Goal: Information Seeking & Learning: Learn about a topic

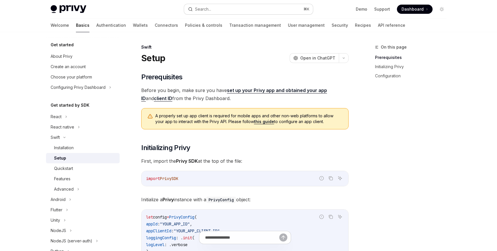
click at [214, 10] on button "Search... ⌘ K" at bounding box center [248, 9] width 129 height 10
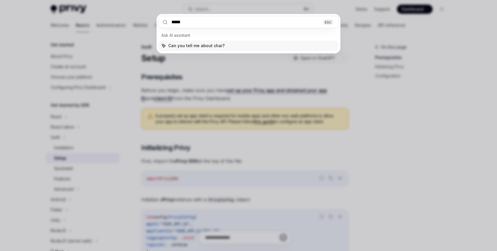
type input "******"
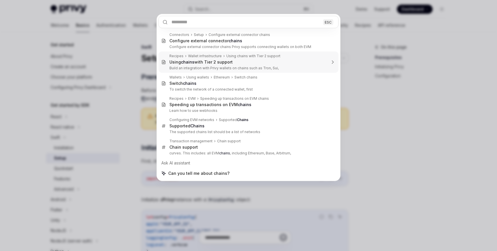
type textarea "*"
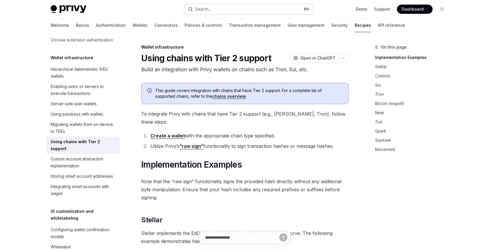
click at [218, 8] on button "Search... ⌘ K" at bounding box center [248, 9] width 129 height 10
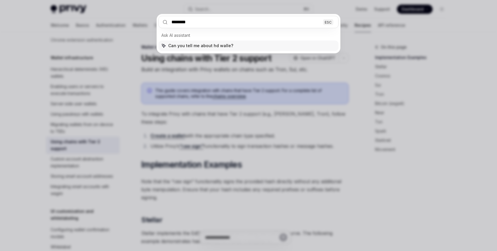
type input "*********"
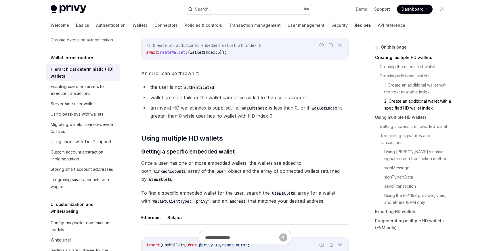
scroll to position [680, 0]
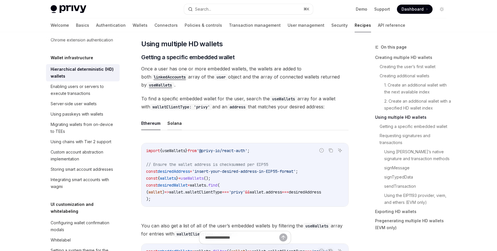
click at [177, 122] on button "Solana" at bounding box center [174, 123] width 14 height 14
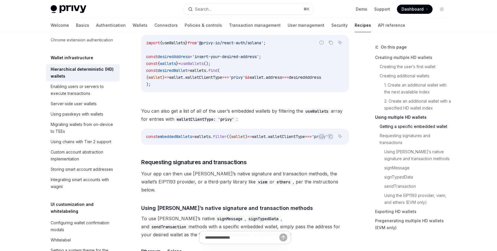
scroll to position [813, 0]
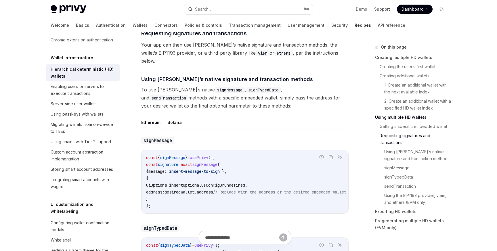
click at [170, 120] on button "Solana" at bounding box center [174, 123] width 14 height 14
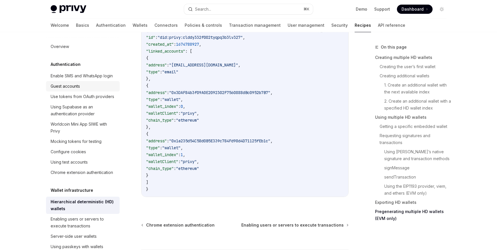
scroll to position [1788, 0]
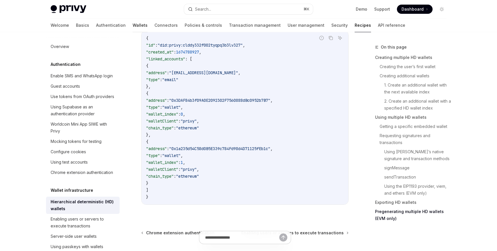
click at [133, 24] on link "Wallets" at bounding box center [140, 25] width 15 height 14
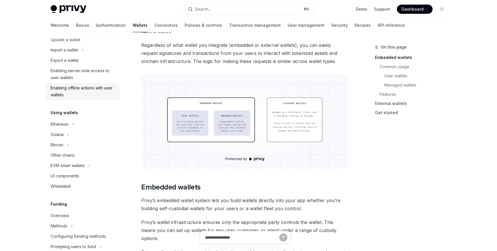
scroll to position [76, 0]
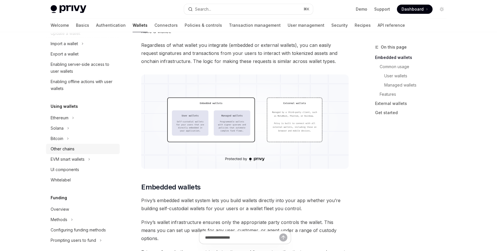
click at [71, 149] on div "Other chains" at bounding box center [63, 148] width 24 height 7
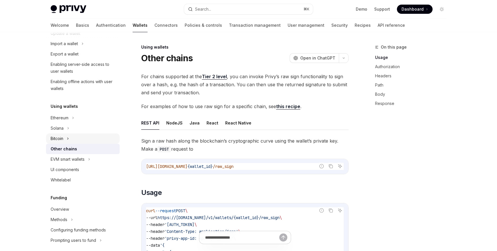
click at [67, 135] on button "Bitcoin" at bounding box center [83, 138] width 74 height 10
type textarea "*"
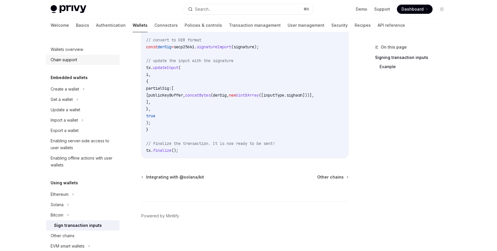
click at [78, 61] on div "Chain support" at bounding box center [84, 59] width 66 height 7
type textarea "*"
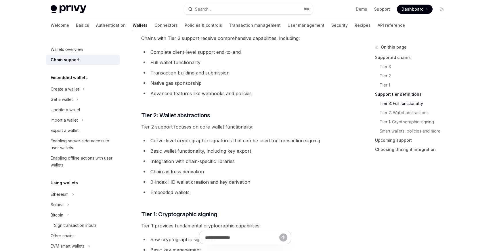
scroll to position [359, 0]
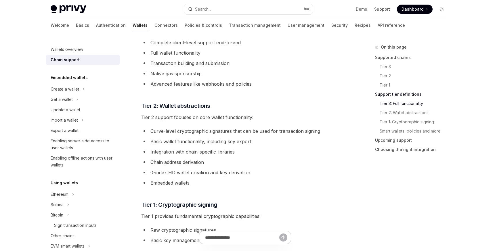
click at [188, 173] on li "0-index HD wallet creation and key derivation" at bounding box center [244, 172] width 207 height 8
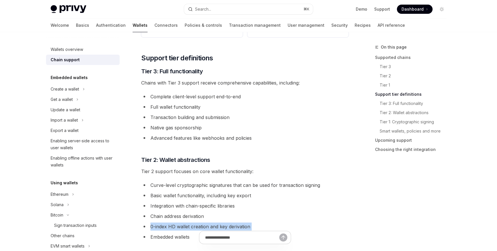
scroll to position [343, 0]
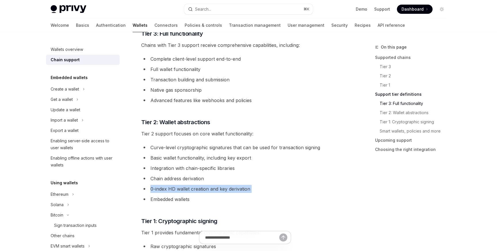
click at [180, 191] on li "0-index HD wallet creation and key derivation" at bounding box center [244, 189] width 207 height 8
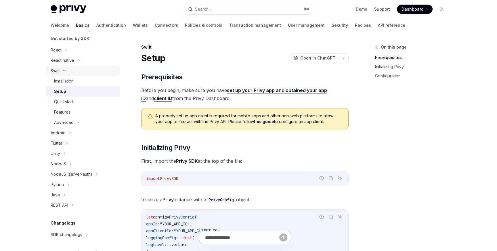
scroll to position [67, 0]
click at [63, 194] on button "Java" at bounding box center [83, 194] width 74 height 10
type textarea "*"
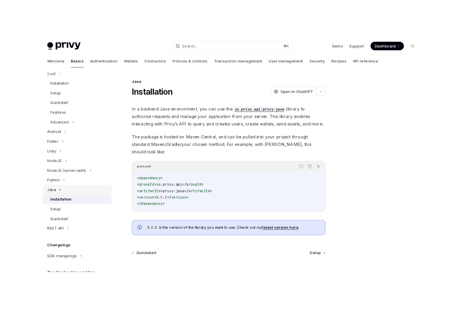
scroll to position [107, 0]
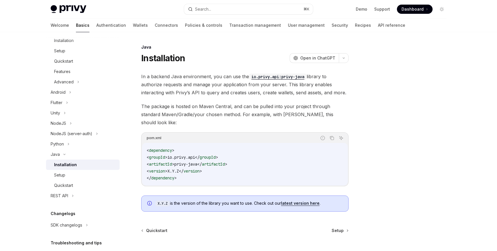
click at [304, 201] on link "latest version here" at bounding box center [300, 203] width 39 height 5
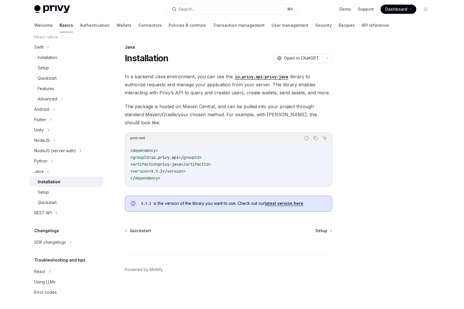
scroll to position [0, 0]
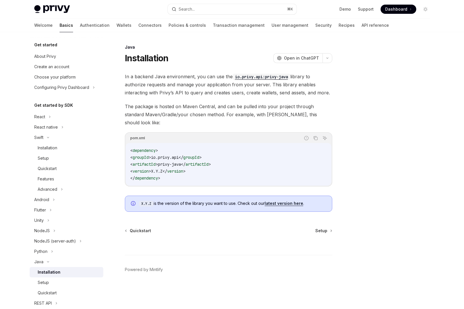
click at [187, 87] on span "In a backend Java environment, you can use the io.privy.api:privy-java library …" at bounding box center [228, 84] width 207 height 24
click at [168, 25] on link "Policies & controls" at bounding box center [186, 25] width 37 height 14
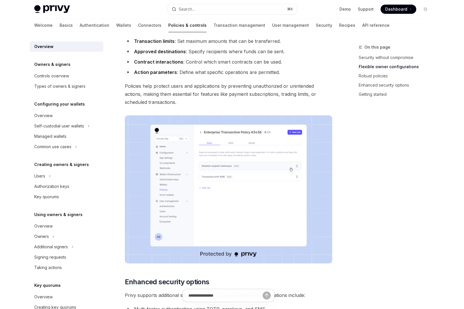
scroll to position [333, 0]
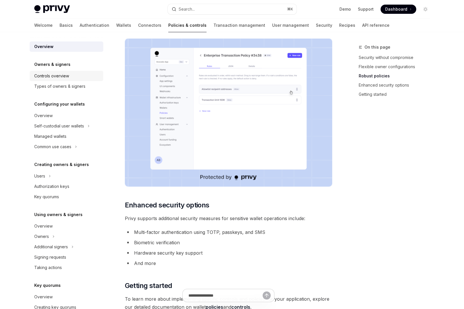
click at [60, 76] on div "Controls overview" at bounding box center [51, 75] width 35 height 7
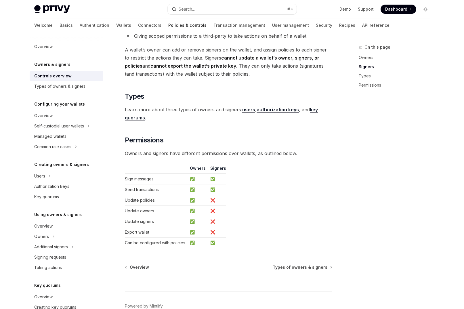
scroll to position [394, 0]
click at [273, 109] on strong "authorization keys" at bounding box center [277, 109] width 42 height 6
type textarea "*"
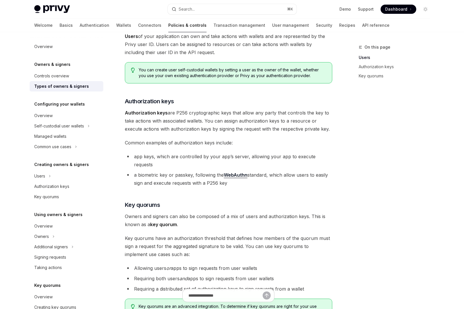
scroll to position [74, 0]
click at [201, 120] on span "Authorization keys are P256 cryptographic keys that allow any party that contro…" at bounding box center [228, 120] width 207 height 24
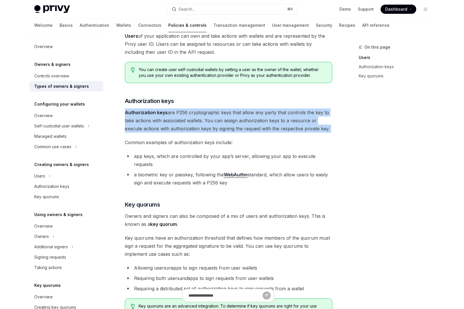
click at [201, 120] on span "Authorization keys are P256 cryptographic keys that allow any party that contro…" at bounding box center [228, 120] width 207 height 24
click at [193, 121] on span "Authorization keys are P256 cryptographic keys that allow any party that contro…" at bounding box center [228, 120] width 207 height 24
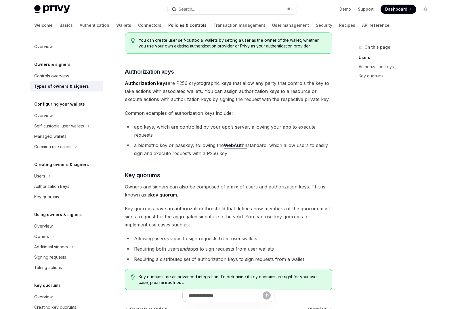
scroll to position [104, 0]
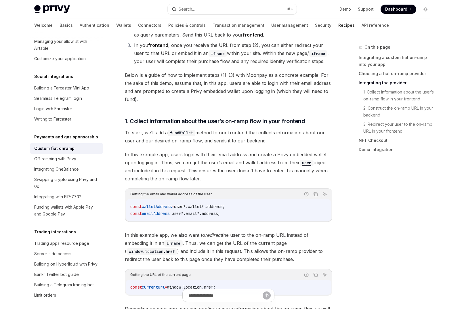
scroll to position [531, 0]
